Goal: Task Accomplishment & Management: Manage account settings

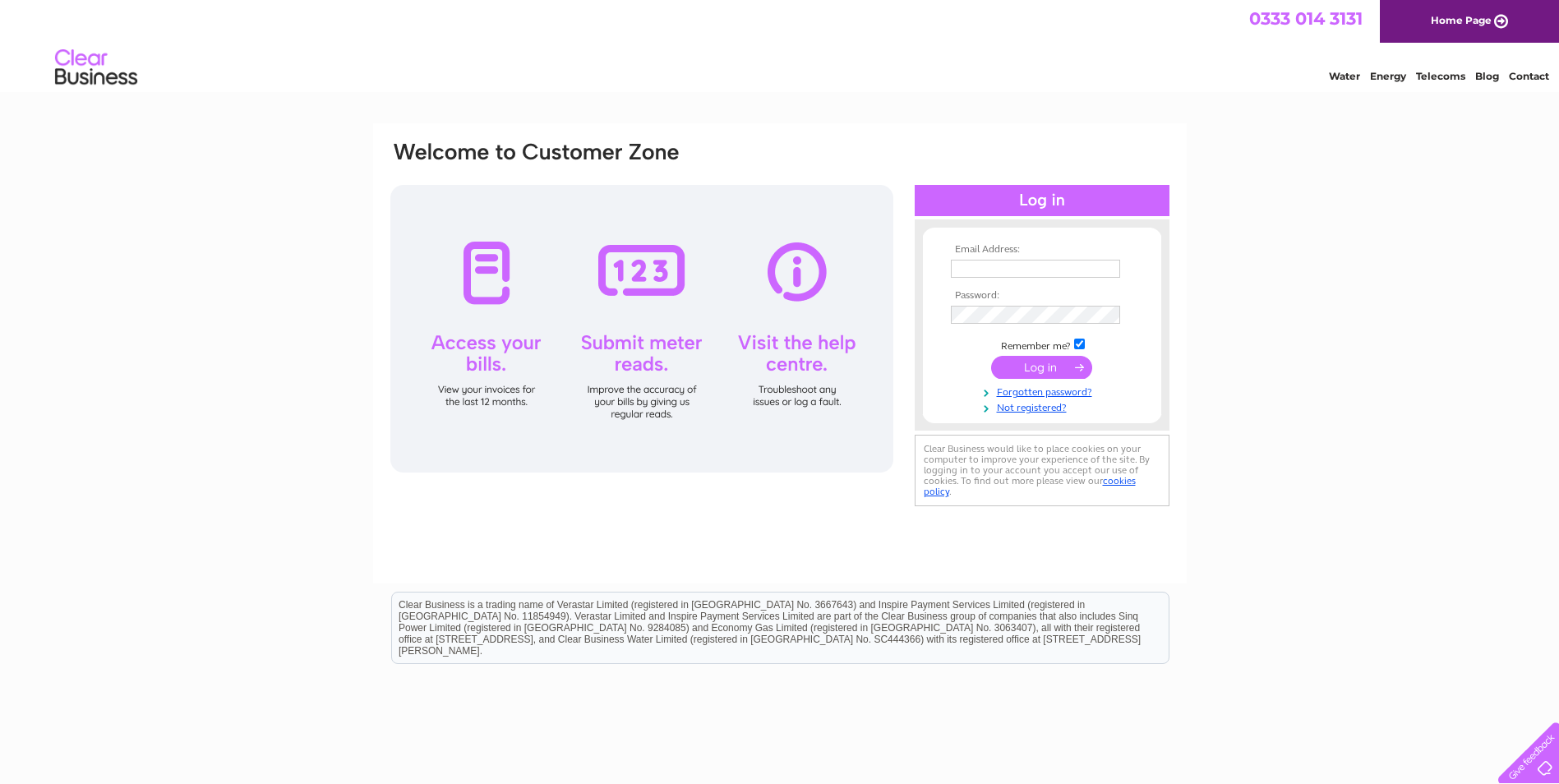
type input "sandyfordlodgeglasgow@outlook.com"
click at [1037, 371] on input "submit" at bounding box center [1041, 367] width 101 height 23
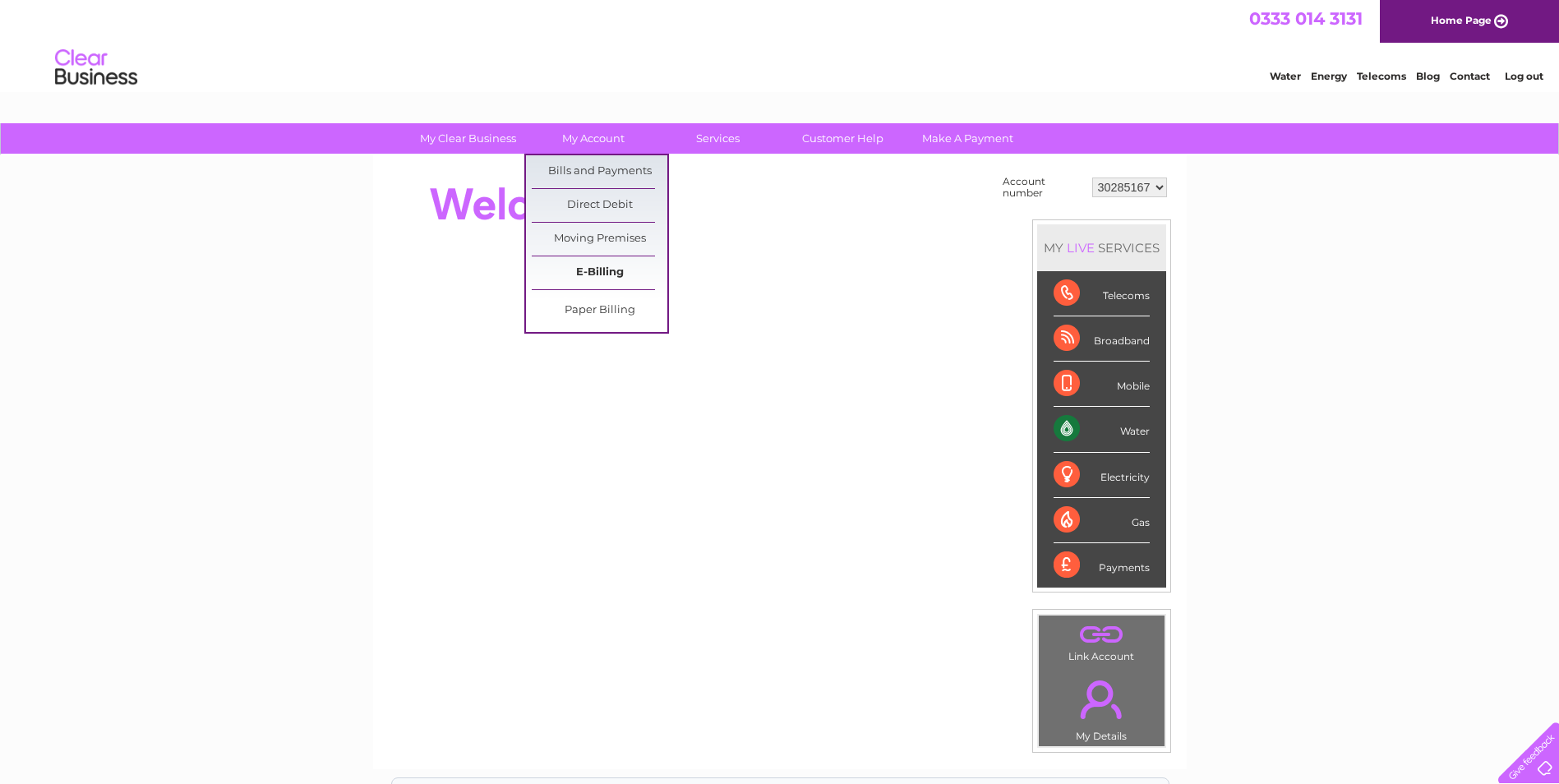
click at [602, 281] on link "E-Billing" at bounding box center [599, 272] width 136 height 33
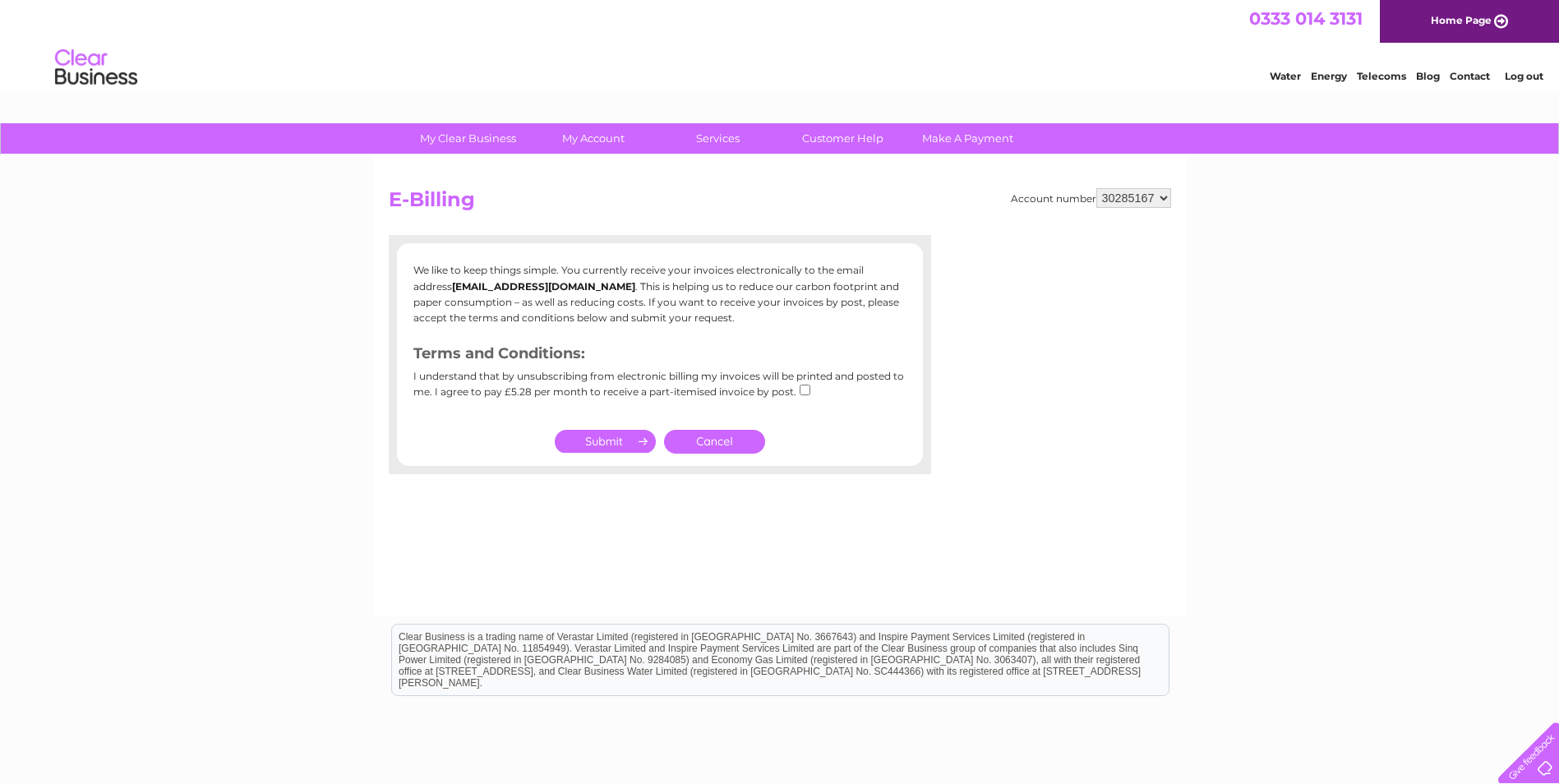
click at [800, 389] on input "checkbox" at bounding box center [805, 390] width 11 height 11
checkbox input "true"
click at [632, 440] on input "submit" at bounding box center [605, 441] width 101 height 23
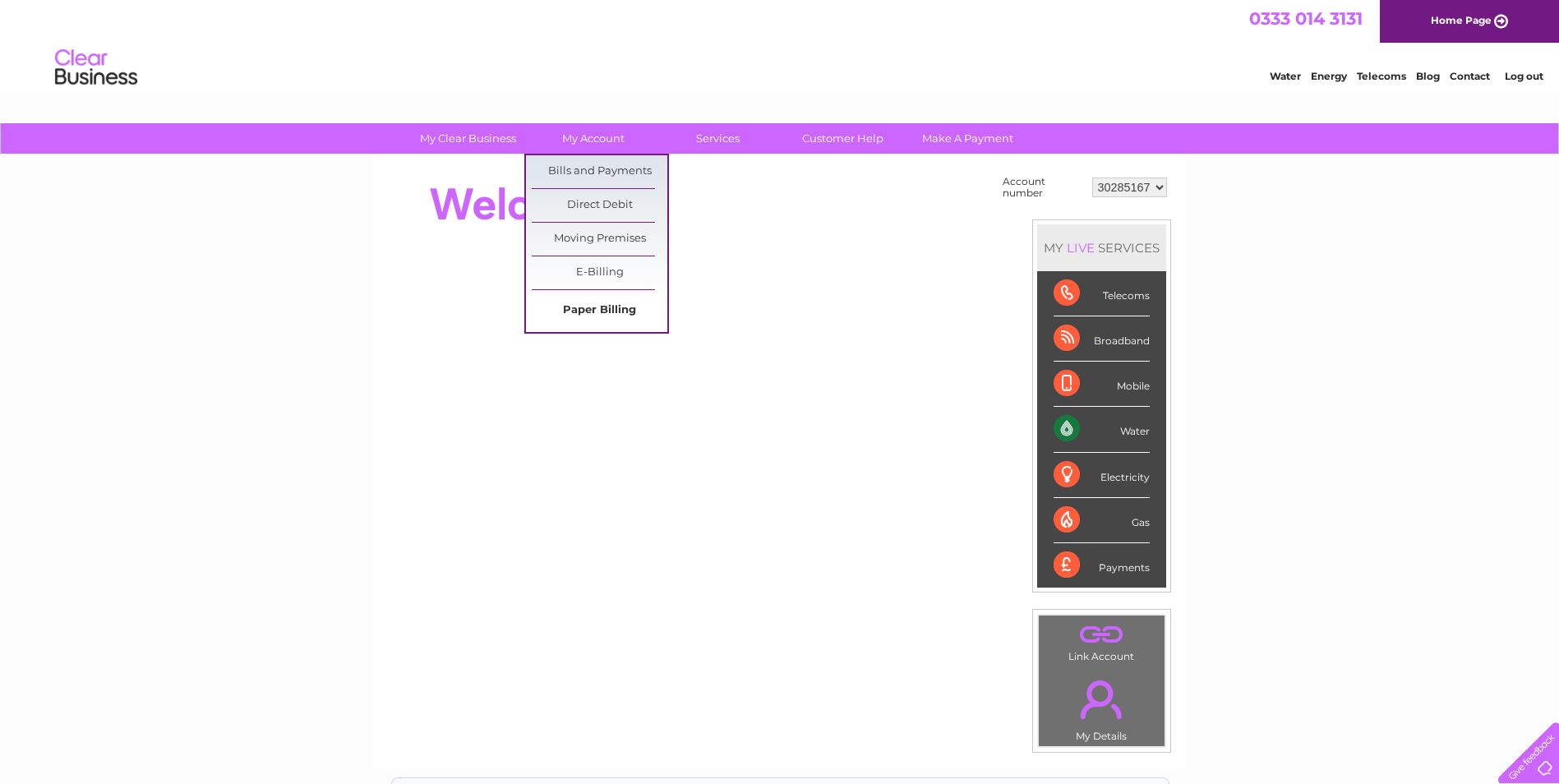
click at [594, 310] on link "Paper Billing" at bounding box center [599, 311] width 136 height 33
